Goal: Task Accomplishment & Management: Use online tool/utility

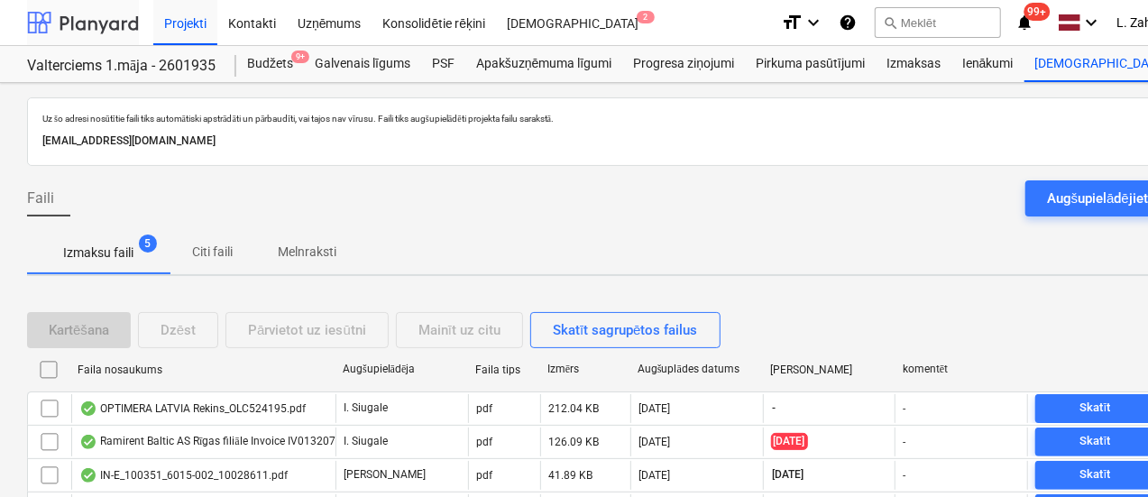
click at [108, 14] on div at bounding box center [83, 22] width 112 height 45
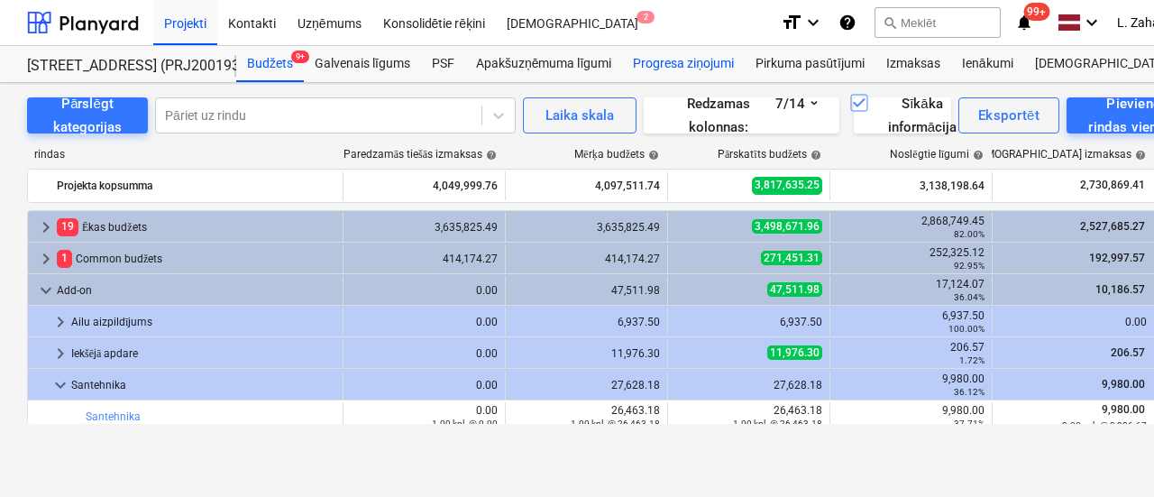
click at [671, 62] on div "Progresa ziņojumi" at bounding box center [683, 64] width 123 height 36
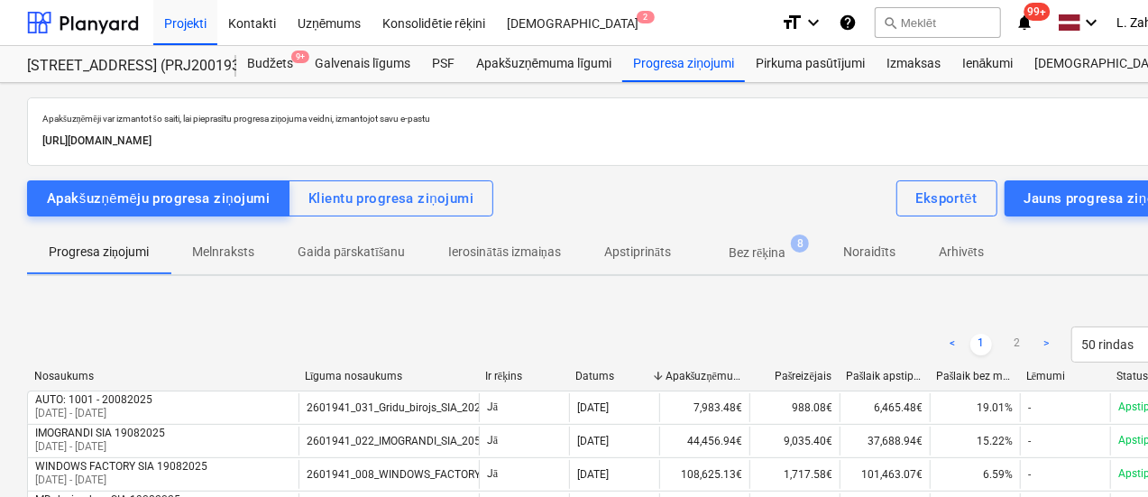
click at [337, 239] on span "Gaida pārskatīšanu" at bounding box center [351, 252] width 151 height 30
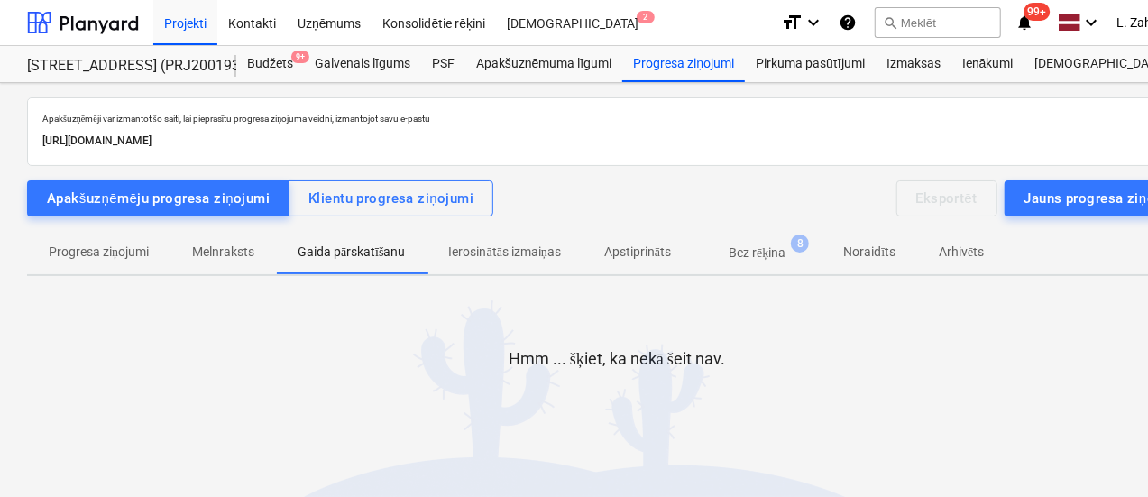
click at [773, 252] on p "Bez rēķina" at bounding box center [756, 252] width 57 height 19
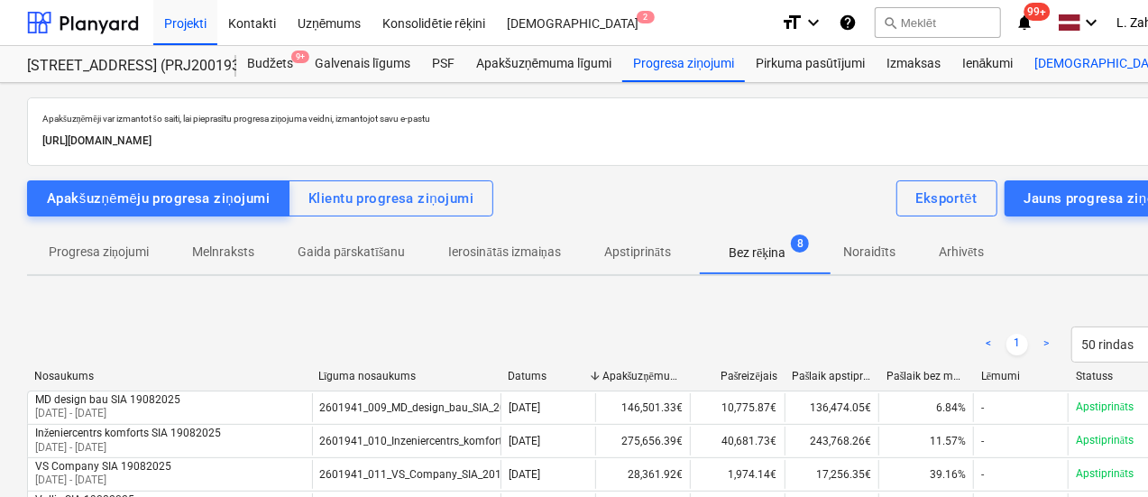
click at [1040, 65] on div "Vairāk keyboard_arrow_down 4" at bounding box center [1111, 64] width 175 height 36
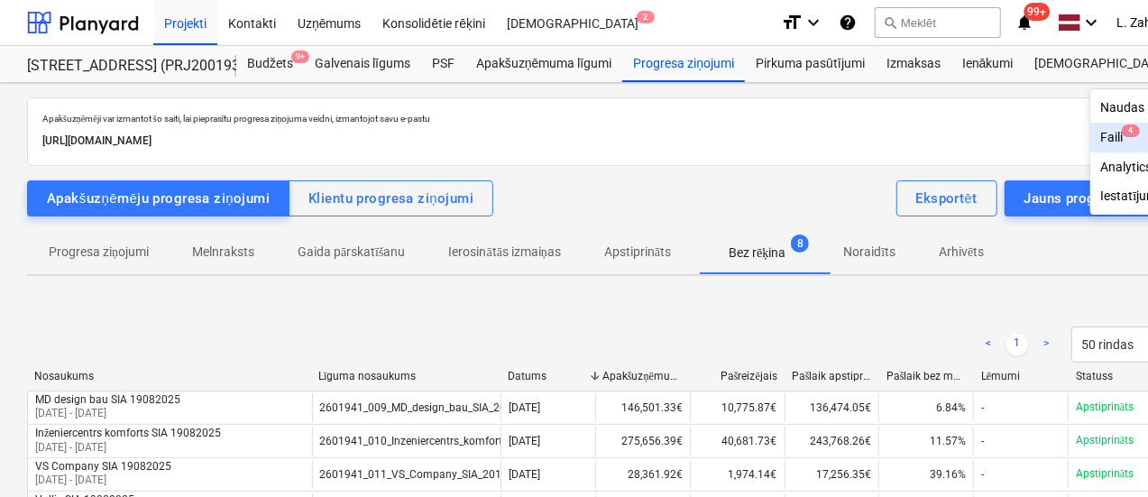
click at [1101, 130] on div "Faili 4" at bounding box center [1144, 137] width 87 height 15
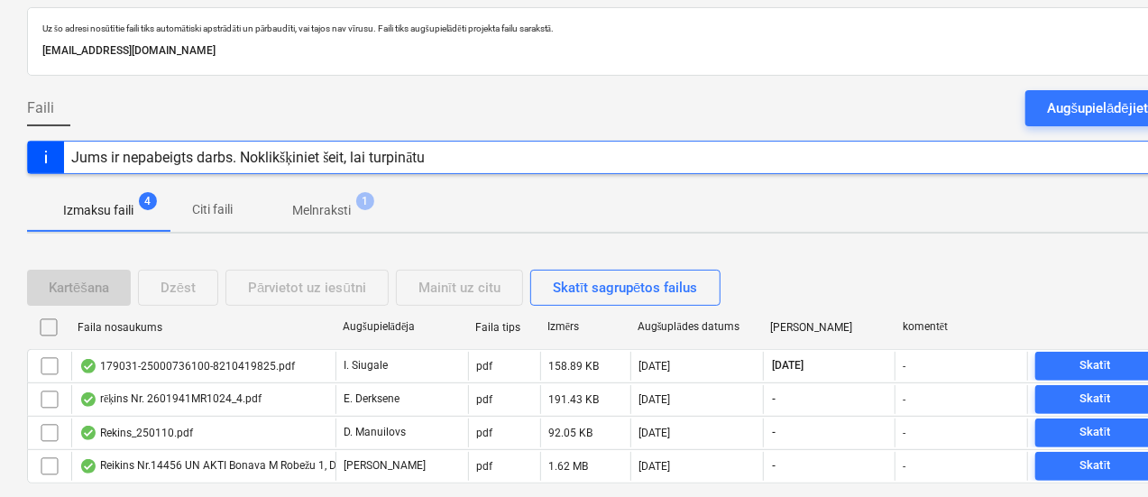
scroll to position [139, 0]
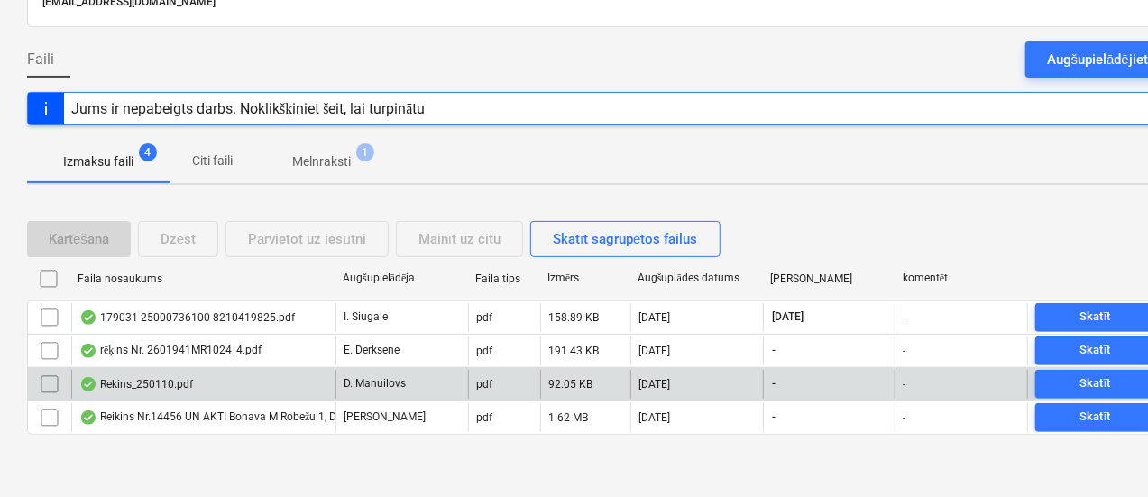
click at [175, 380] on div "Rekins_250110.pdf" at bounding box center [136, 384] width 114 height 14
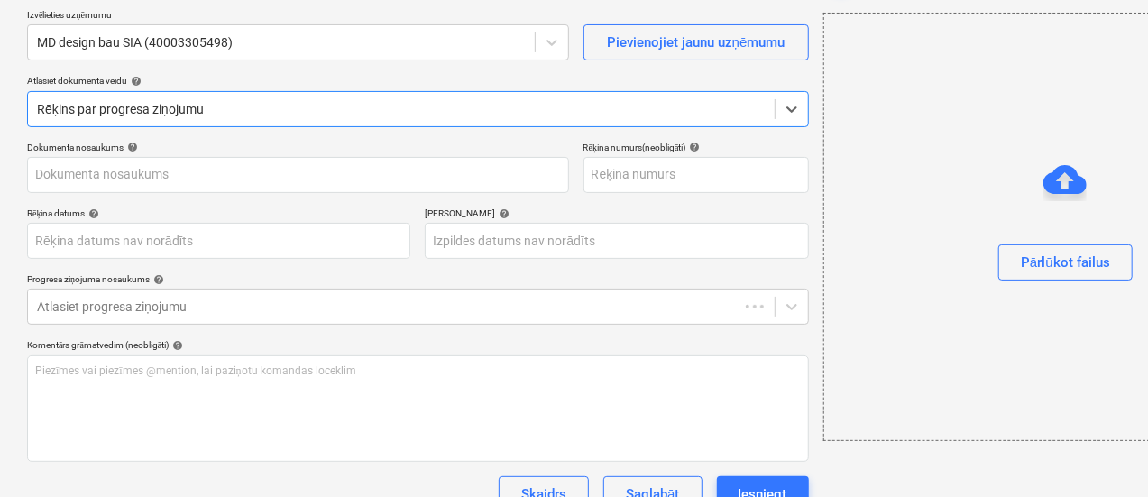
type input "1"
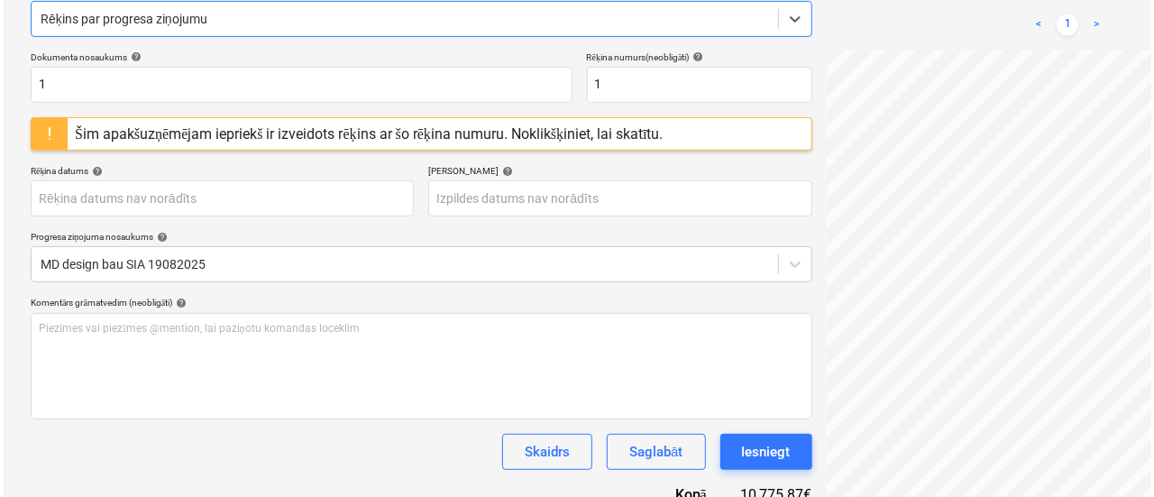
scroll to position [319, 0]
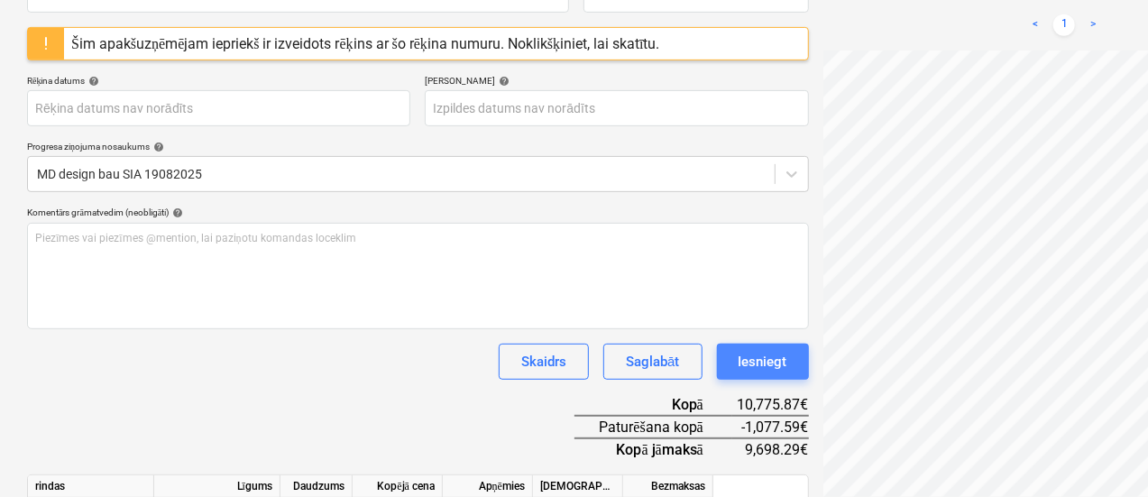
click at [717, 356] on button "Iesniegt" at bounding box center [763, 361] width 92 height 36
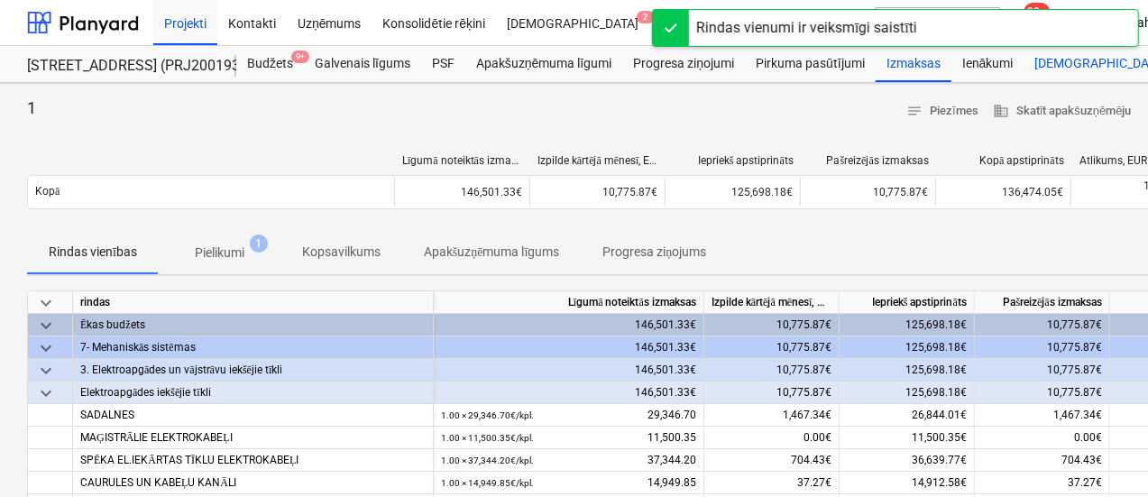
click at [1044, 66] on div "Vairāk keyboard_arrow_down 3" at bounding box center [1111, 64] width 175 height 36
click at [1101, 136] on div "Faili 3" at bounding box center [1144, 137] width 87 height 15
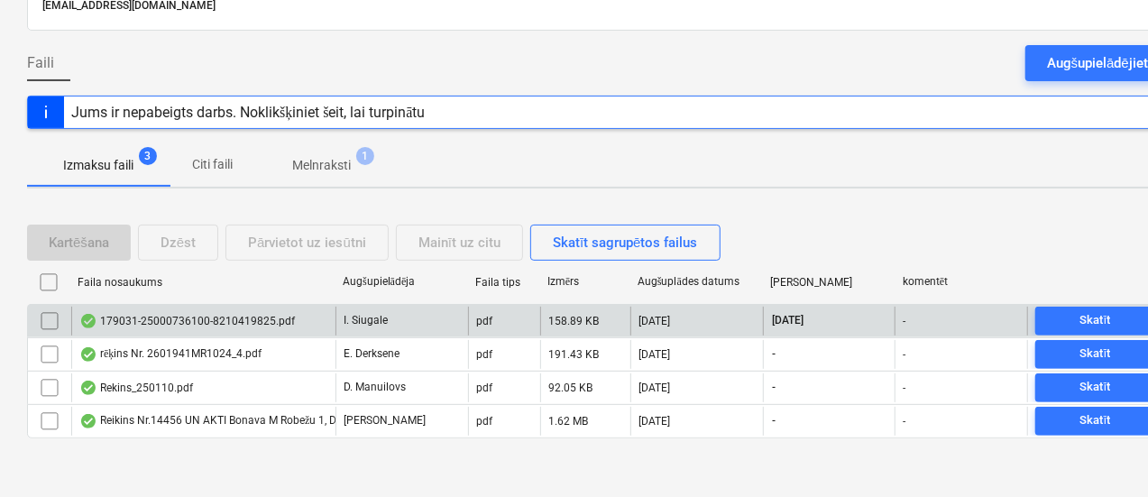
scroll to position [139, 0]
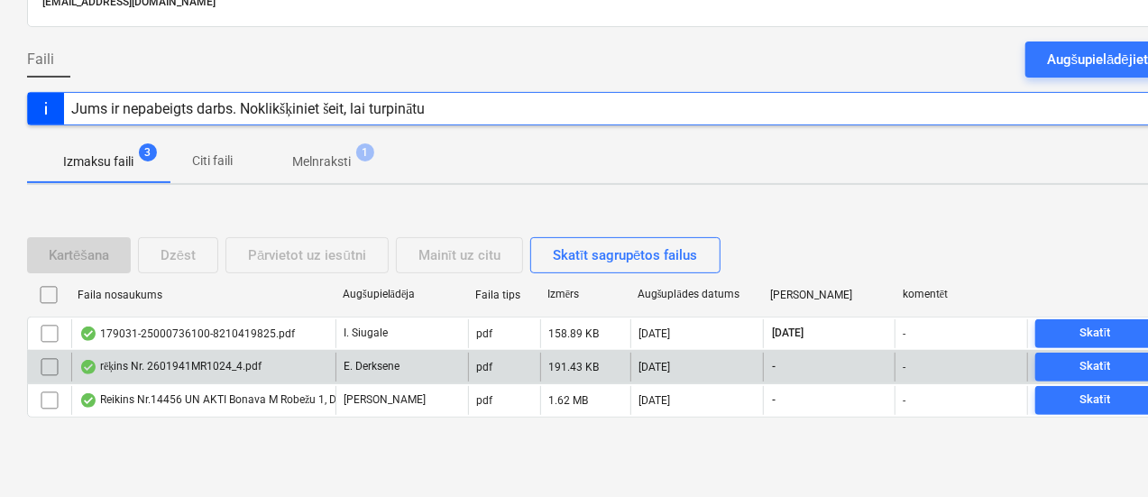
click at [267, 359] on div "rēķins Nr. 2601941MR1024_4.pdf" at bounding box center [203, 367] width 264 height 29
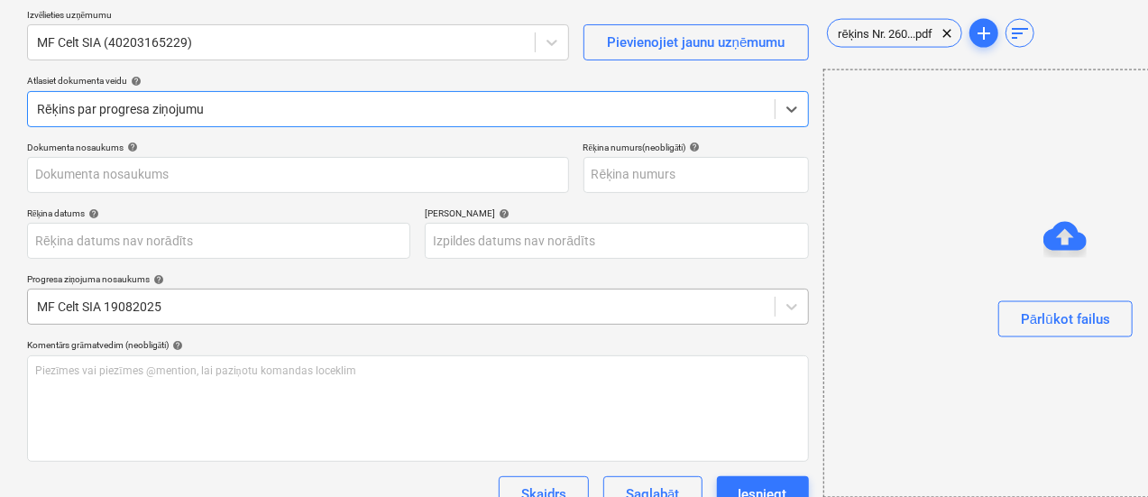
type input "rēķins Nr. 2601941MR1024_4.pdf"
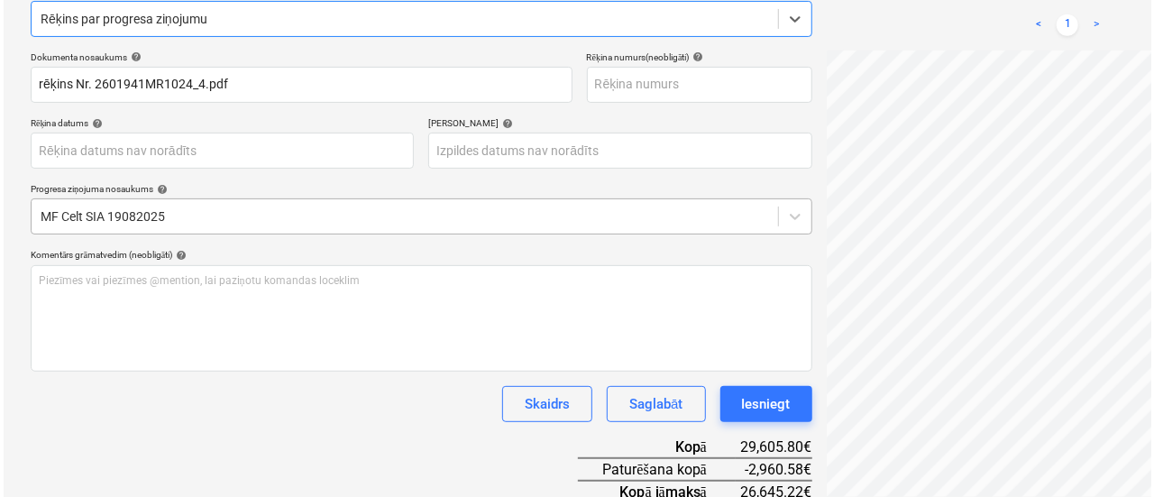
scroll to position [319, 0]
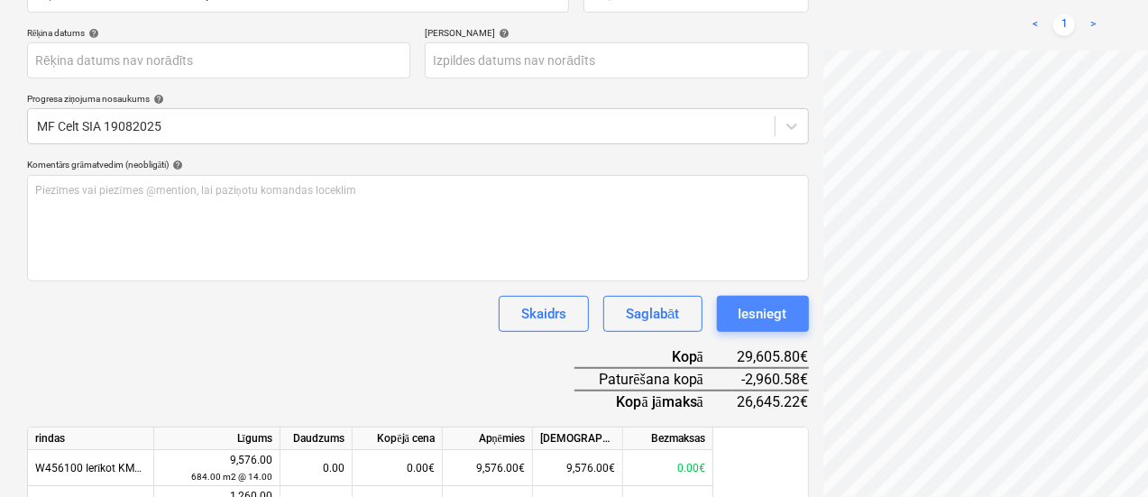
click at [738, 316] on div "Iesniegt" at bounding box center [762, 313] width 49 height 23
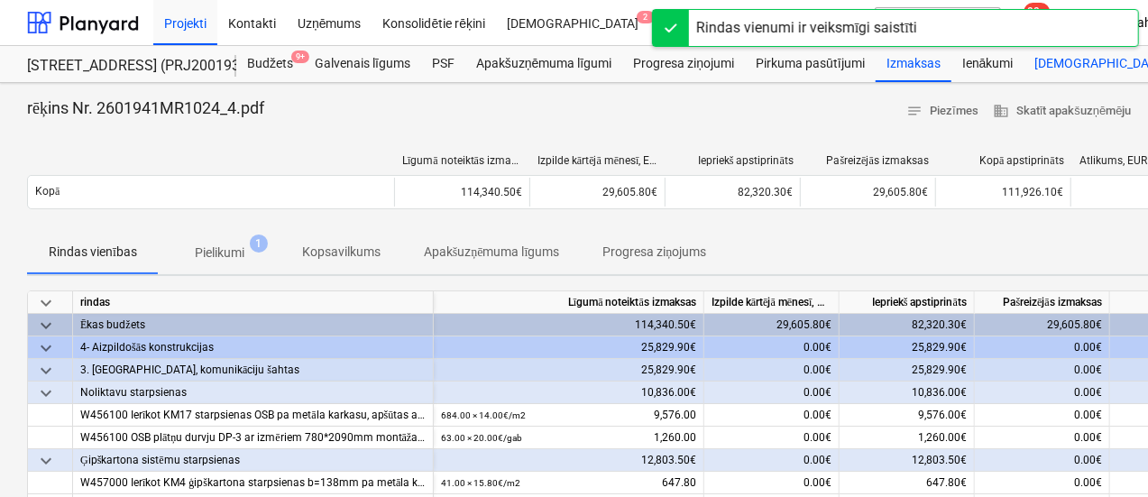
click at [1054, 66] on div "Vairāk keyboard_arrow_down 2" at bounding box center [1111, 64] width 175 height 36
click at [1101, 136] on div "Faili 2" at bounding box center [1144, 137] width 87 height 15
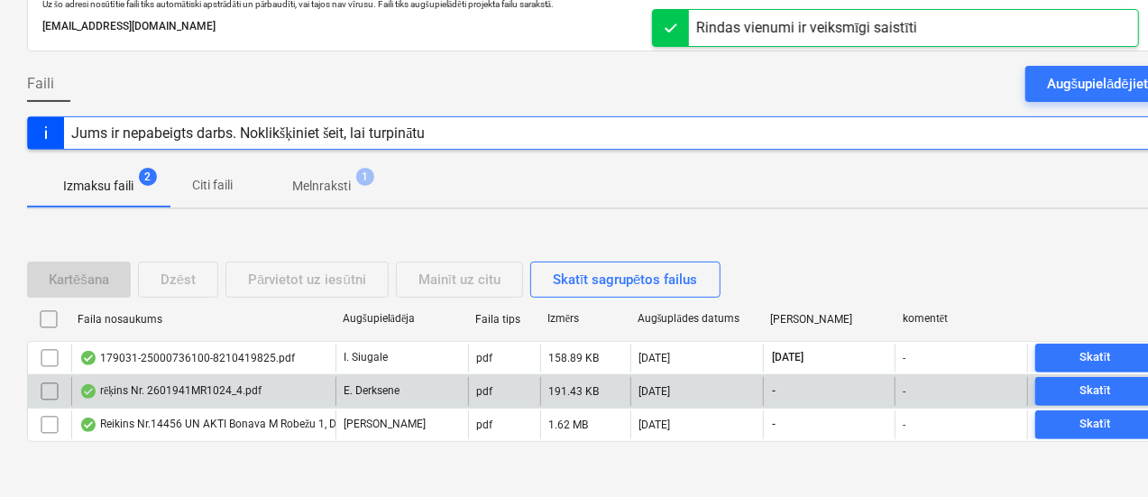
scroll to position [139, 0]
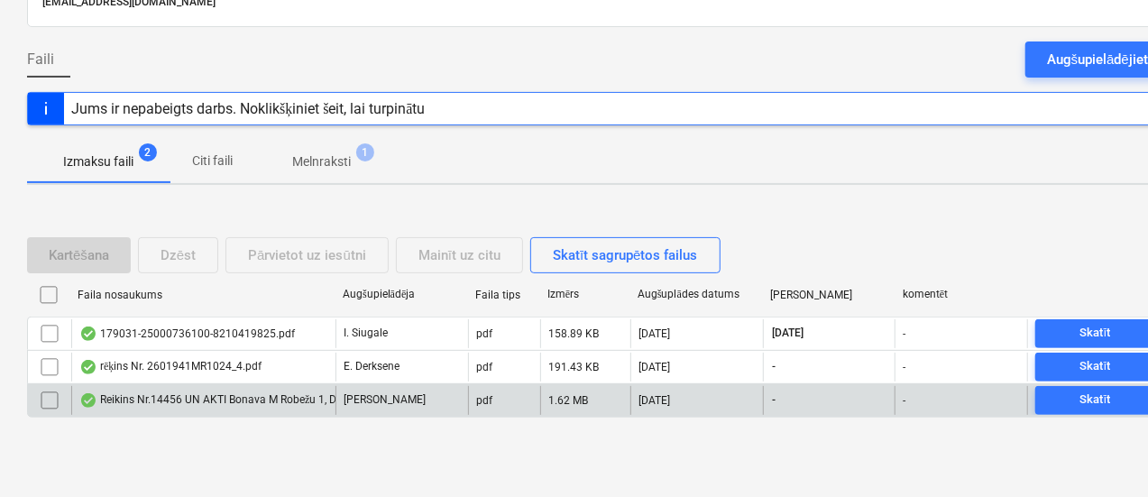
click at [292, 398] on div "Reikins Nr.14456 UN AKTI Bonava M Robežu 1, Dreiliņi akti 15., 16., 17..pdf" at bounding box center [269, 400] width 380 height 14
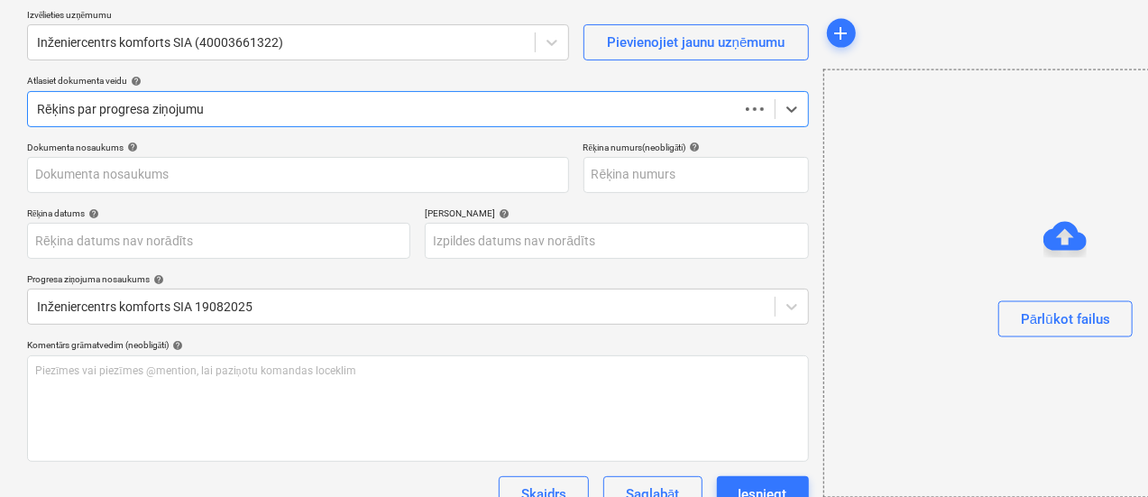
scroll to position [229, 0]
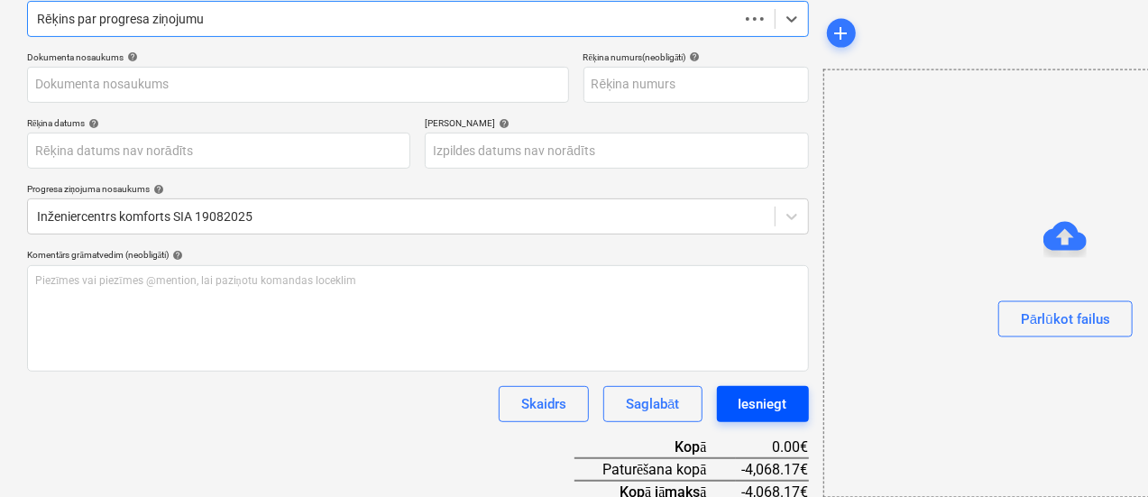
click at [738, 399] on div "Iesniegt" at bounding box center [762, 403] width 49 height 23
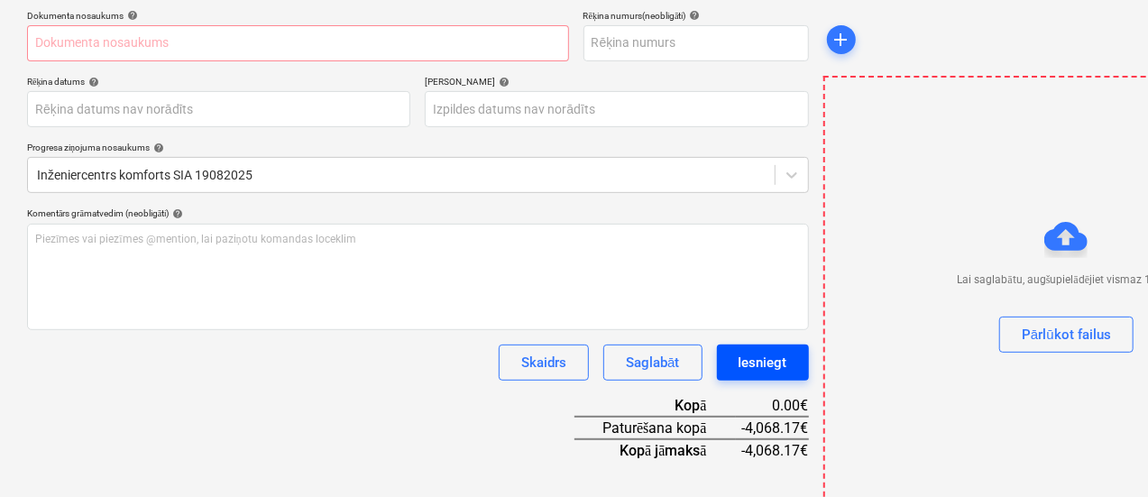
scroll to position [293, 0]
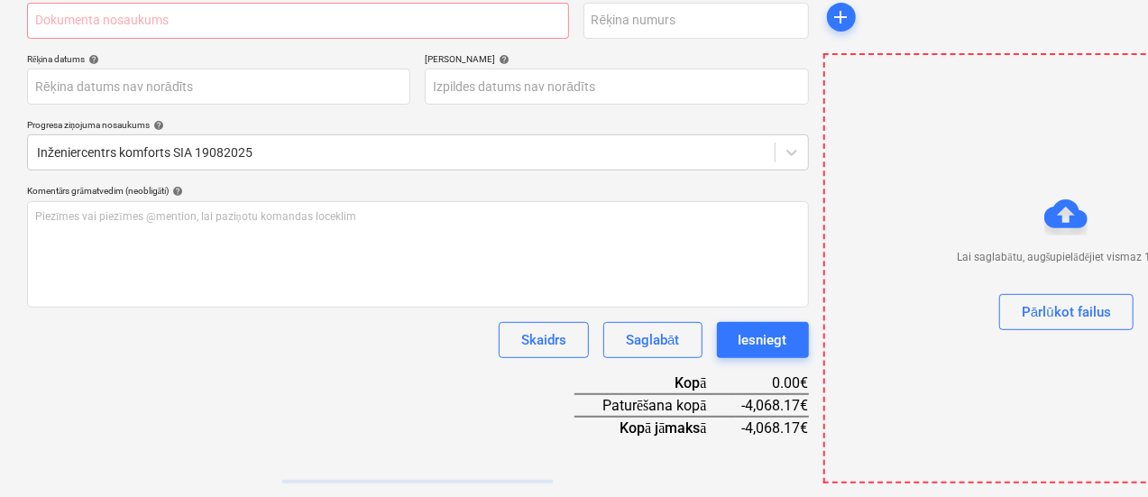
click at [305, 334] on div "Skaidrs Saglabāt Iesniegt" at bounding box center [418, 340] width 782 height 36
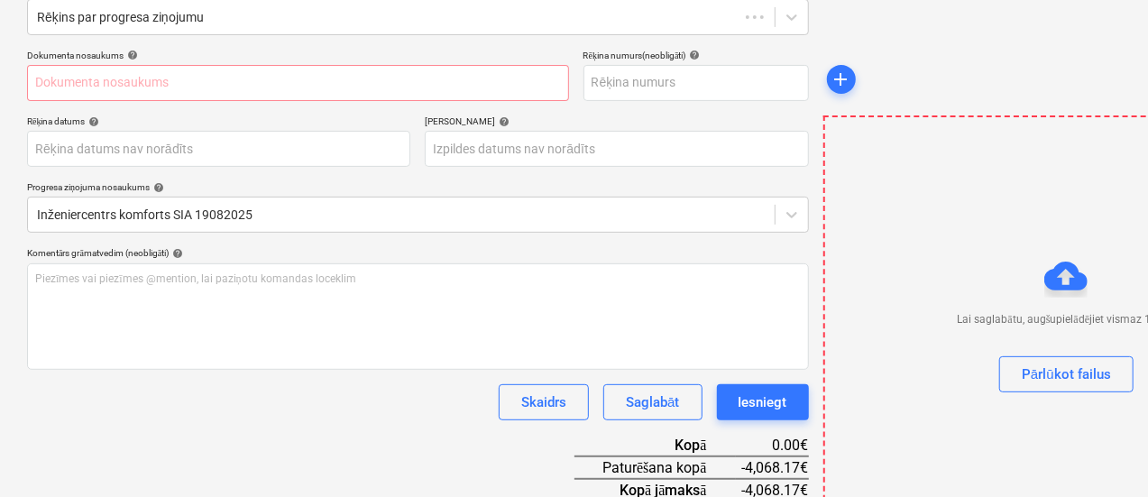
scroll to position [203, 0]
